Goal: Transaction & Acquisition: Purchase product/service

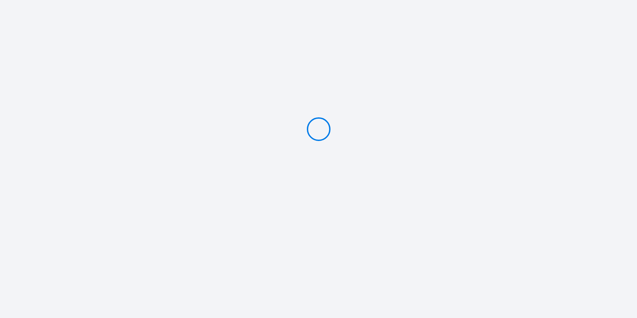
type input "PAYER 500 €"
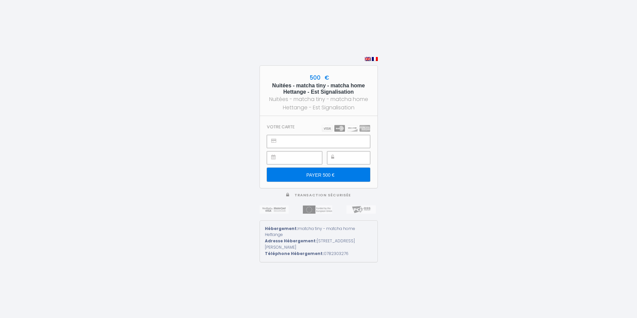
click at [331, 181] on input "PAYER 500 €" at bounding box center [318, 175] width 103 height 14
click at [276, 143] on icon at bounding box center [273, 140] width 5 height 5
click at [340, 175] on input "PAYER 500 €" at bounding box center [318, 175] width 103 height 14
click at [329, 178] on input "PAYER 500 €" at bounding box center [318, 175] width 103 height 14
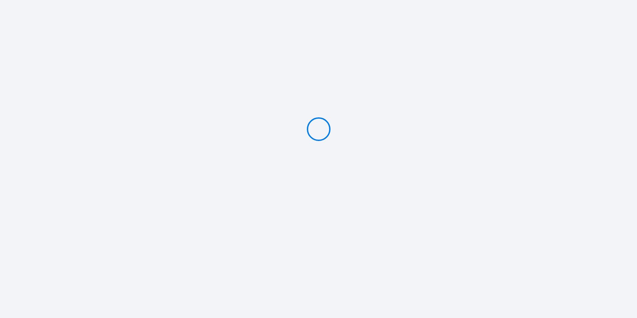
type input "PAYER 500 €"
select select
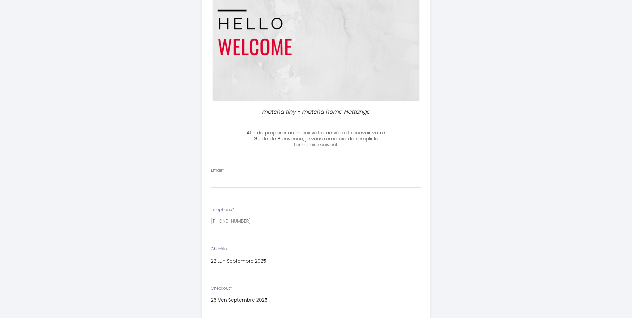
scroll to position [67, 0]
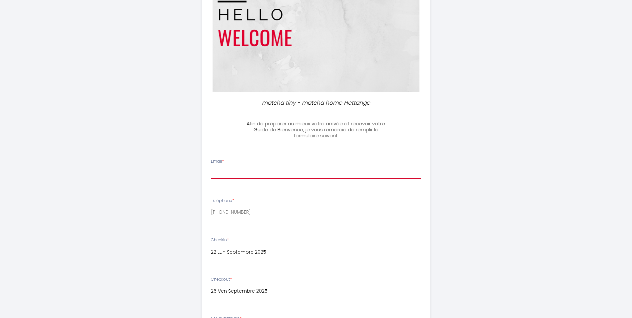
click at [235, 170] on input "Email *" at bounding box center [316, 173] width 210 height 12
type input "os@est-signalisation.fr"
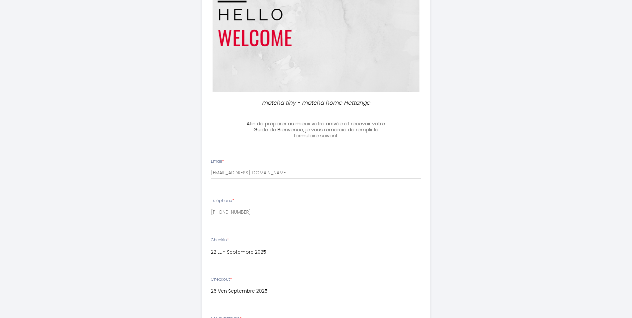
click at [260, 214] on input "+33689538832" at bounding box center [316, 212] width 210 height 12
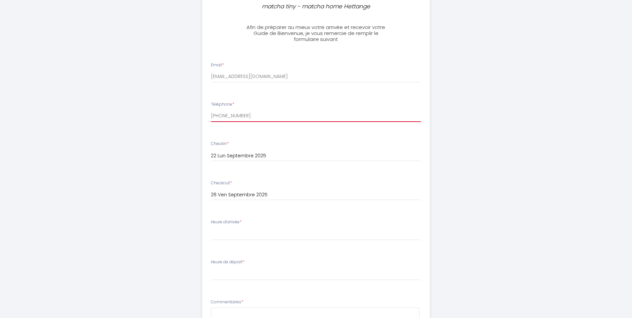
scroll to position [167, 0]
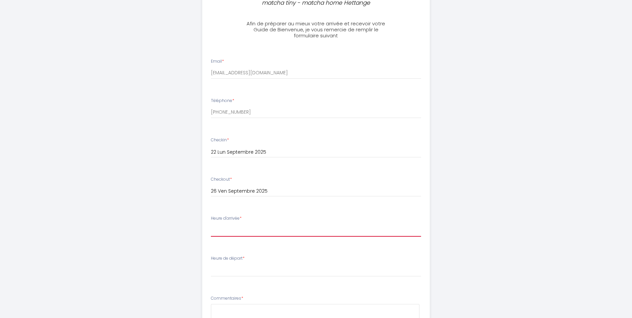
click at [254, 229] on select "17:00 17:30 18:00 18:30 19:00 19:30 20:00 20:30 21:00 21:30 22:00 22:30 23:00 2…" at bounding box center [316, 230] width 210 height 13
select select "17:00"
click at [211, 224] on select "17:00 17:30 18:00 18:30 19:00 19:30 20:00 20:30 21:00 21:30 22:00 22:30 23:00 2…" at bounding box center [316, 230] width 210 height 13
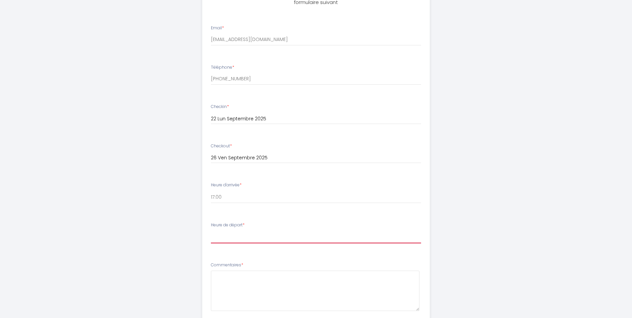
click at [242, 238] on select "00:00 00:30 01:00 01:30 02:00 02:30 03:00 03:30 04:00 04:30 05:00 05:30 06:00 0…" at bounding box center [316, 237] width 210 height 13
select select "08:00"
click at [211, 231] on select "00:00 00:30 01:00 01:30 02:00 02:30 03:00 03:30 04:00 04:30 05:00 05:30 06:00 0…" at bounding box center [316, 237] width 210 height 13
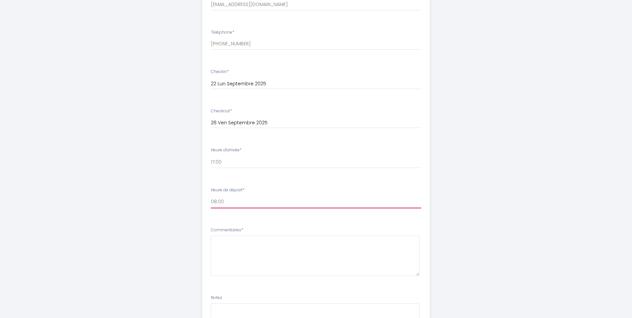
scroll to position [300, 0]
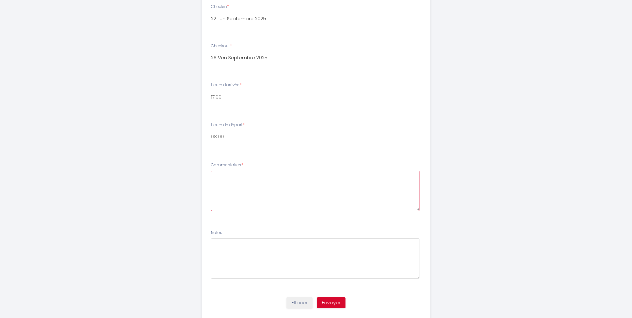
click at [244, 187] on textarea at bounding box center [315, 191] width 209 height 40
type textarea "Merci de bien vouloir nous faire parvenir, comme d'habitude, les factures :) M"
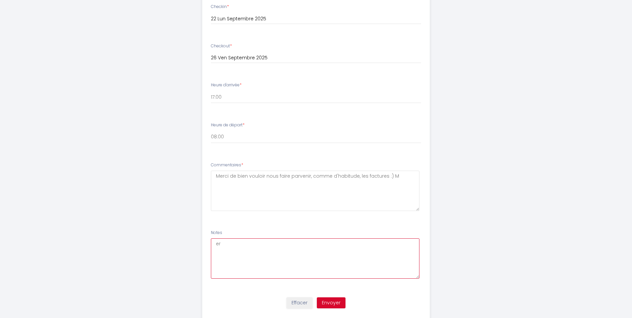
type textarea "e"
click at [403, 179] on textarea "Merci de bien vouloir nous faire parvenir, comme d'habitude, les factures :) M" at bounding box center [315, 191] width 209 height 40
type textarea "Merci de bien vouloir nous faire parvenir, comme d'habitude, les factures :) Me…"
click at [331, 299] on button "Envoyer" at bounding box center [331, 302] width 29 height 11
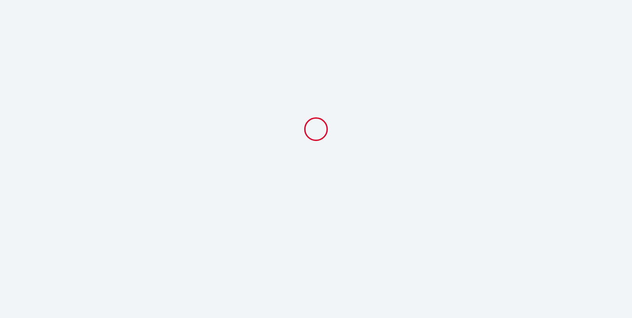
scroll to position [0, 0]
select select "08:00"
select select
